Goal: Check status: Check status

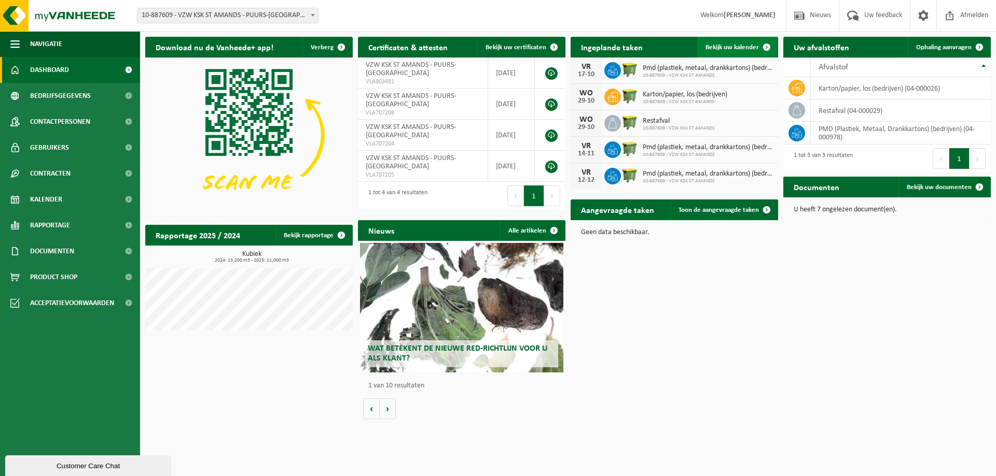
click at [719, 50] on span "Bekijk uw kalender" at bounding box center [731, 47] width 53 height 7
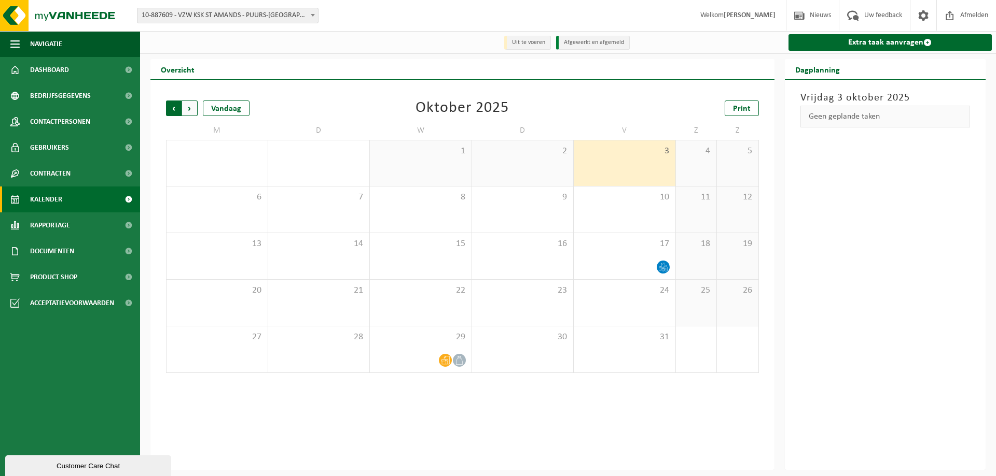
click at [194, 109] on span "Volgende" at bounding box center [190, 109] width 16 height 16
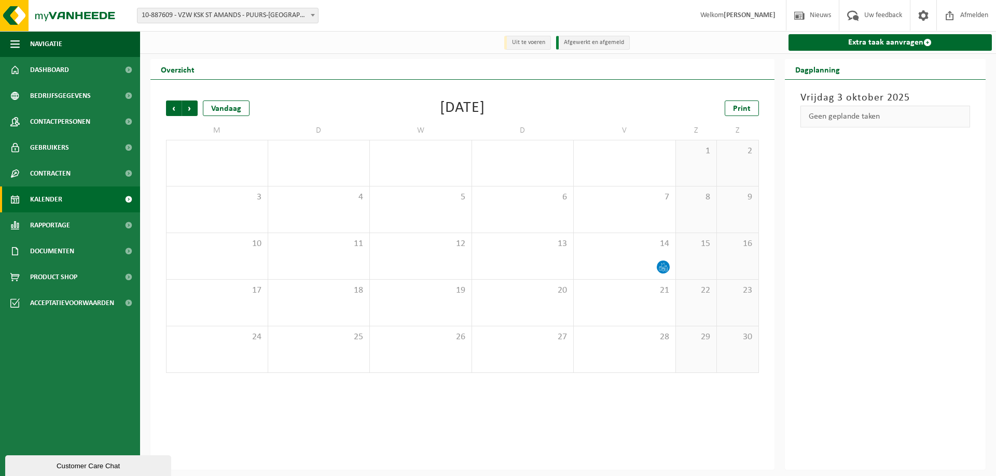
click at [194, 109] on span "Volgende" at bounding box center [190, 109] width 16 height 16
click at [171, 109] on span "Vorige" at bounding box center [174, 109] width 16 height 16
